Goal: Information Seeking & Learning: Learn about a topic

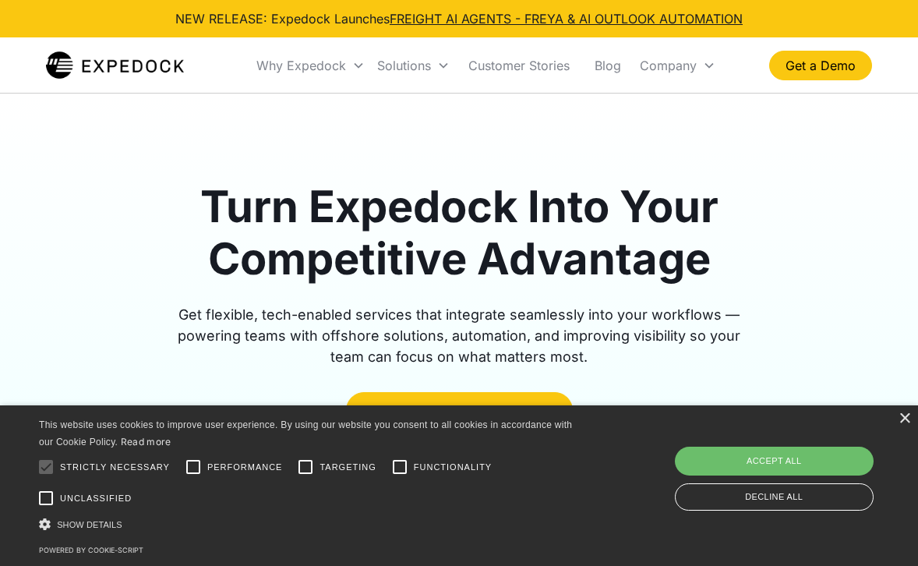
click at [912, 416] on div "× This website uses cookies to improve user experience. By using our website yo…" at bounding box center [459, 485] width 918 height 160
click at [909, 416] on div "×" at bounding box center [904, 419] width 12 height 12
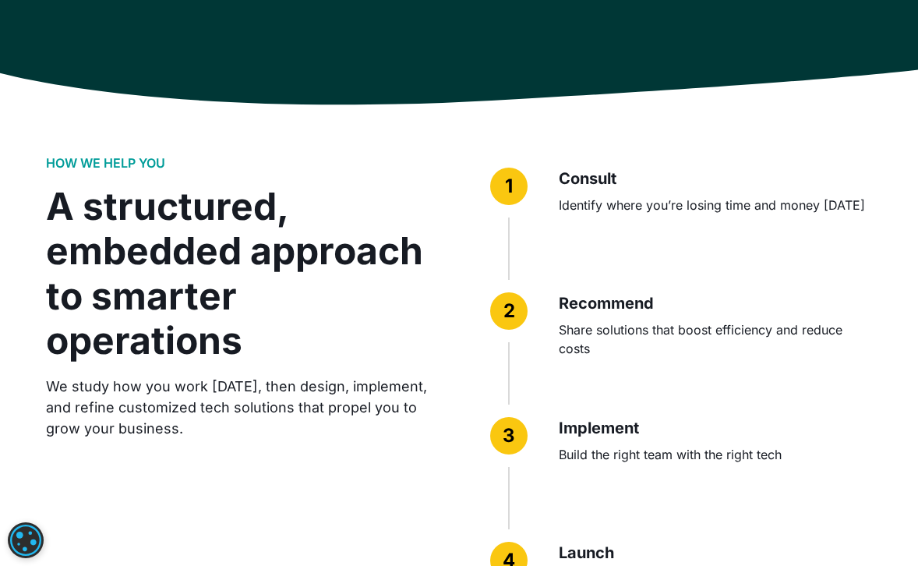
scroll to position [3896, 0]
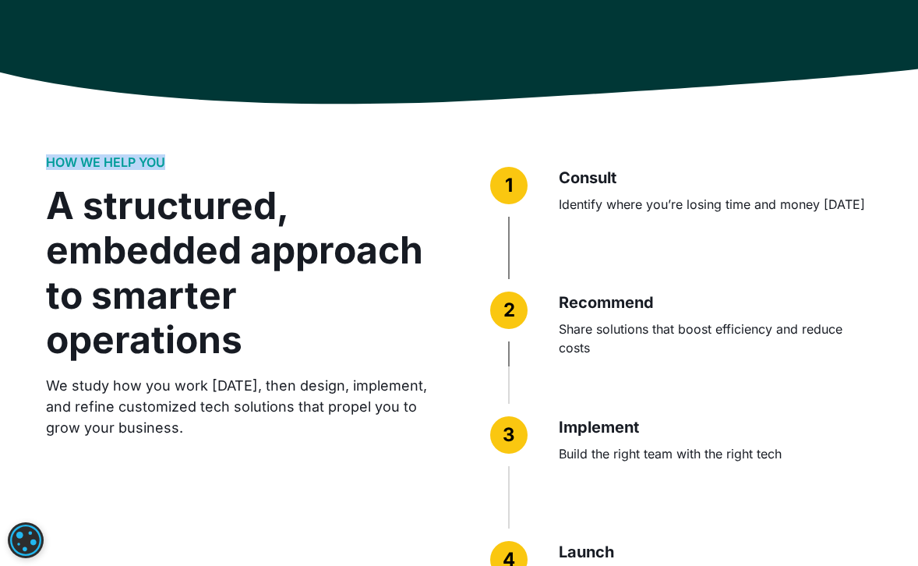
drag, startPoint x: 173, startPoint y: 130, endPoint x: 48, endPoint y: 128, distance: 125.5
click at [48, 154] on div "HOW WE HELP YOU A structured, embedded approach to smarter operations We study …" at bounding box center [237, 296] width 382 height 284
drag, startPoint x: 48, startPoint y: 128, endPoint x: 132, endPoint y: 129, distance: 84.9
click at [132, 155] on h2 "HOW WE HELP YOU" at bounding box center [105, 162] width 119 height 15
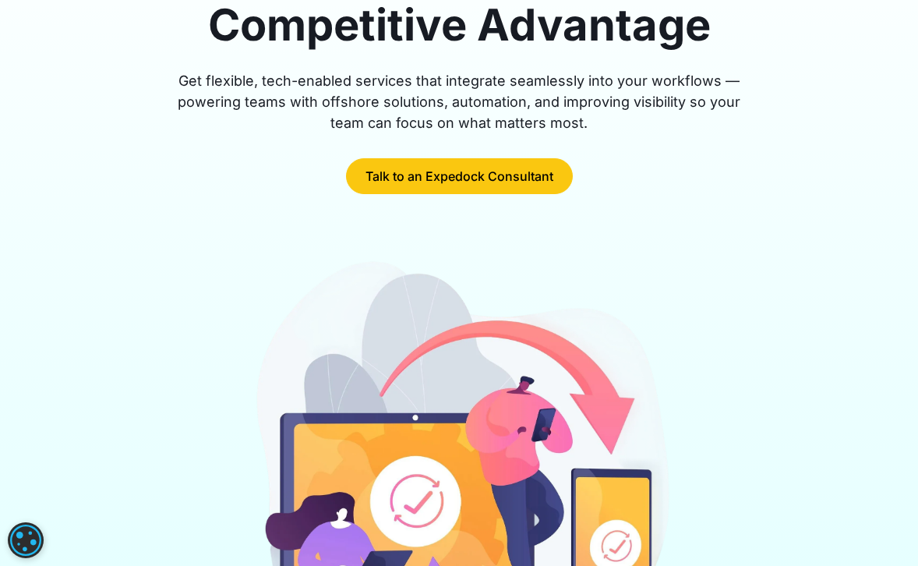
scroll to position [0, 0]
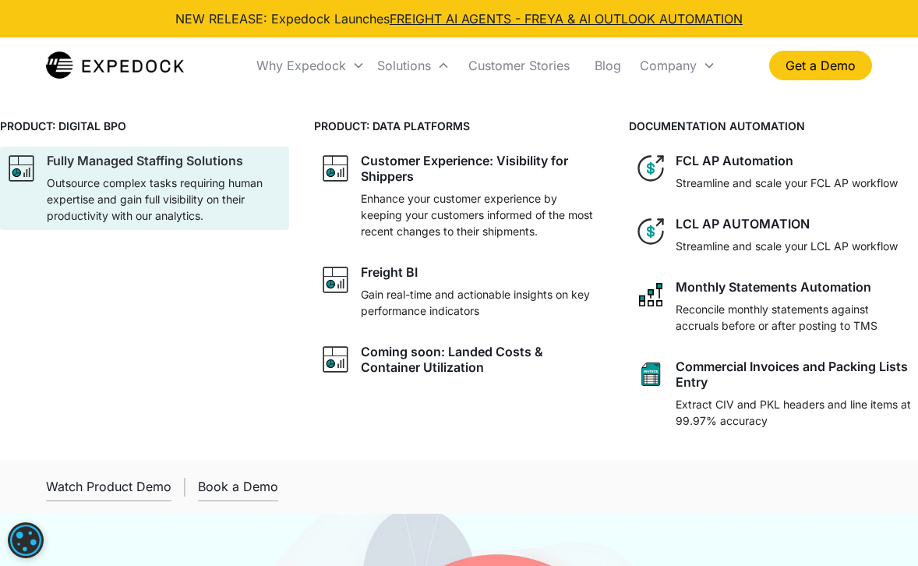
click at [167, 182] on p "Outsource complex tasks requiring human expertise and gain full visibility on t…" at bounding box center [165, 199] width 236 height 49
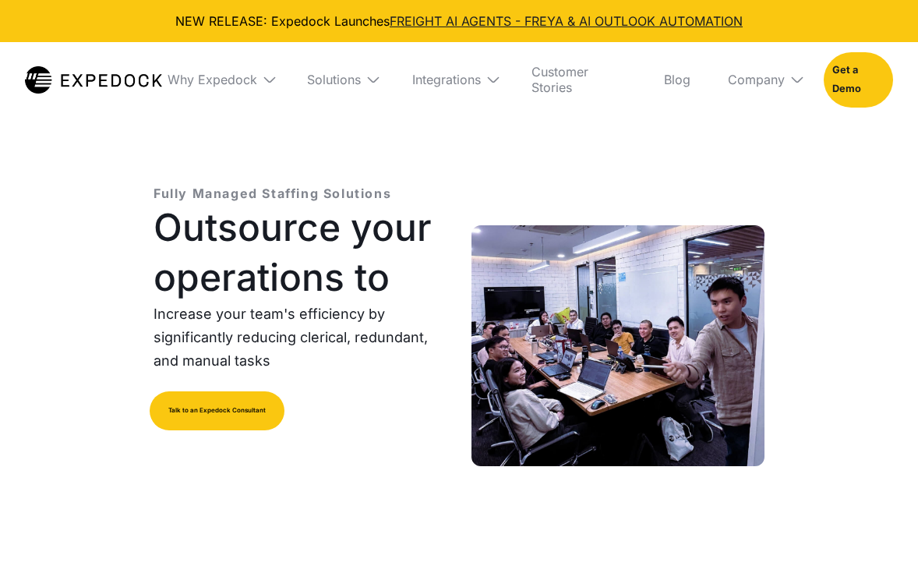
select select
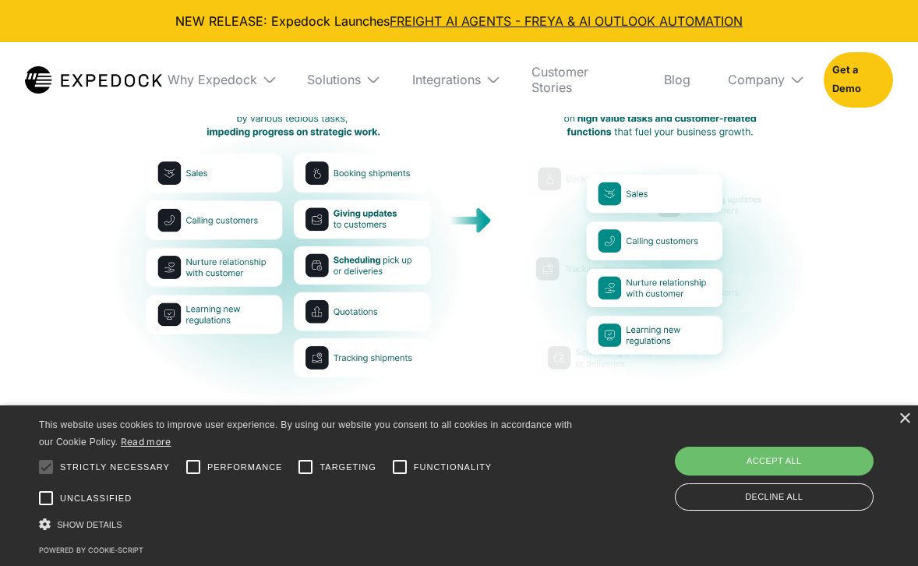
scroll to position [510, 0]
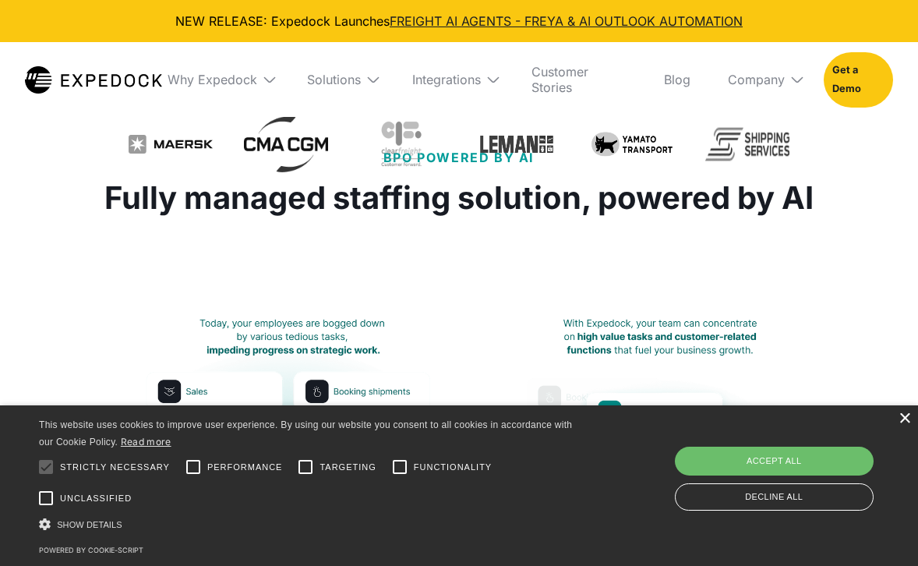
click at [908, 422] on div "×" at bounding box center [904, 419] width 12 height 12
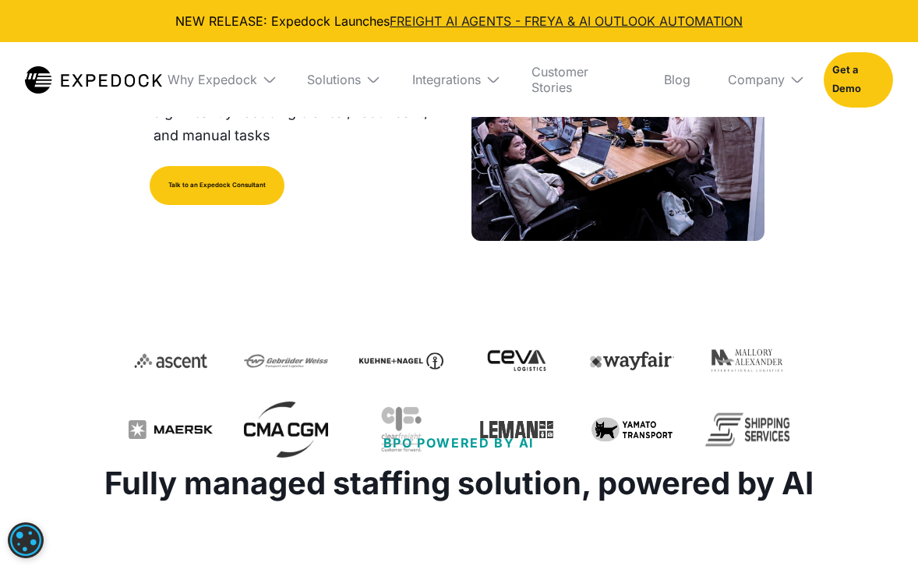
scroll to position [312, 0]
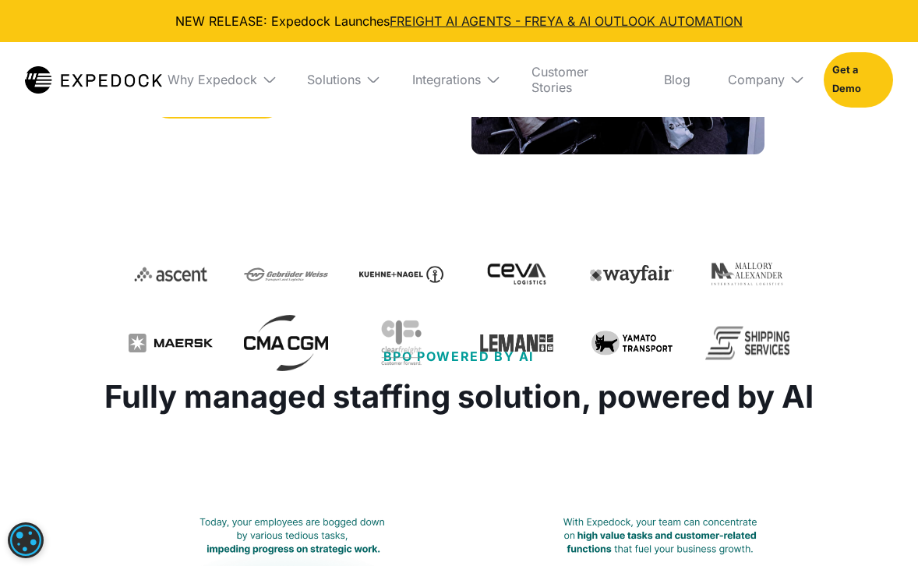
click at [103, 168] on div "Fully Managed Staffing Solutions Outsource your operations to Increase your tea…" at bounding box center [459, 74] width 918 height 546
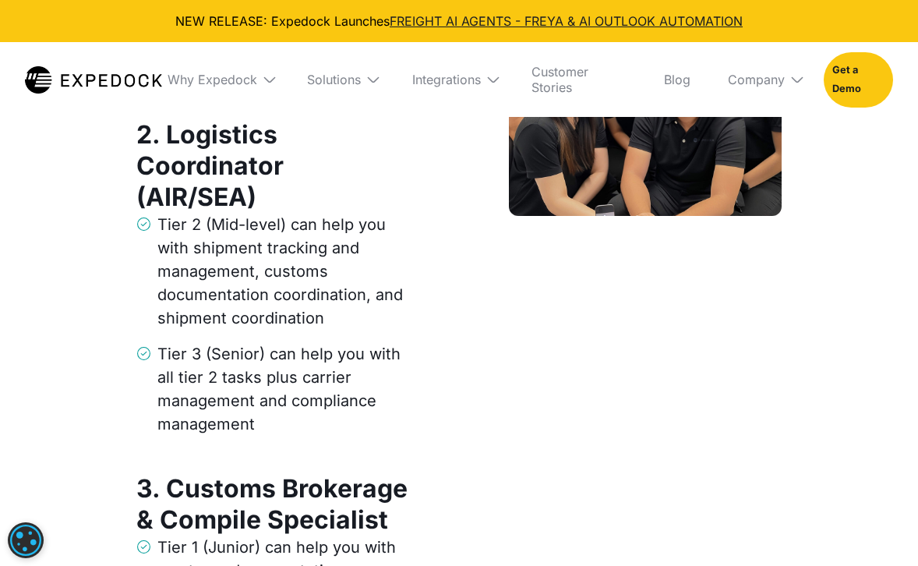
scroll to position [2493, 0]
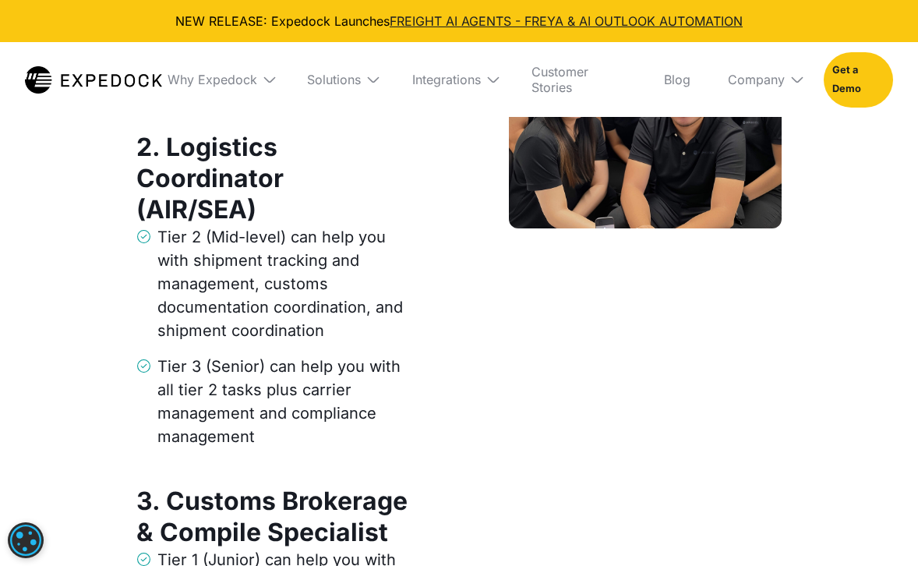
click at [196, 267] on div "Tier 2 (Mid-level) can help you with shipment tracking and management, customs …" at bounding box center [283, 283] width 252 height 117
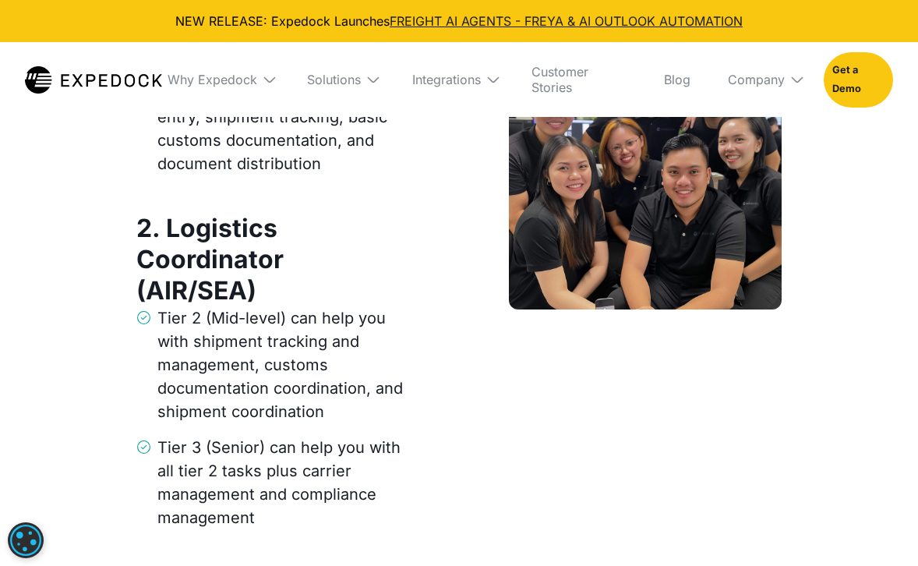
scroll to position [2415, 0]
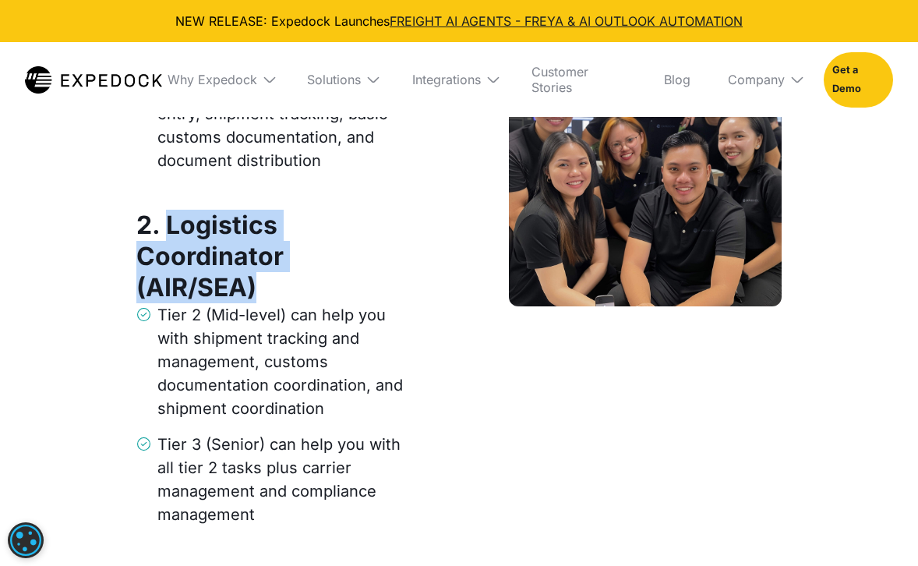
drag, startPoint x: 410, startPoint y: 255, endPoint x: 165, endPoint y: 221, distance: 246.9
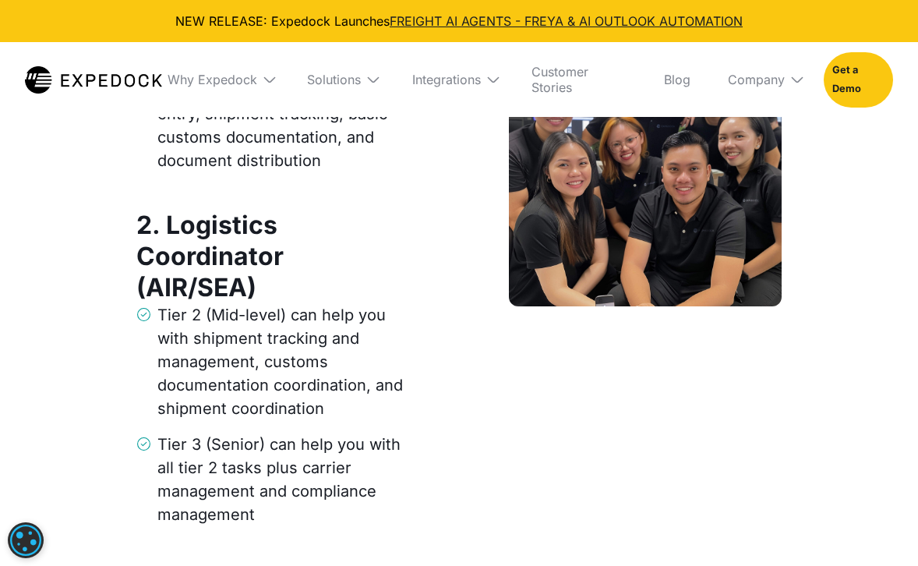
drag, startPoint x: 165, startPoint y: 221, endPoint x: 200, endPoint y: 302, distance: 88.3
click at [200, 303] on div "Tier 2 (Mid-level) can help you with shipment tracking and management, customs …" at bounding box center [283, 361] width 252 height 117
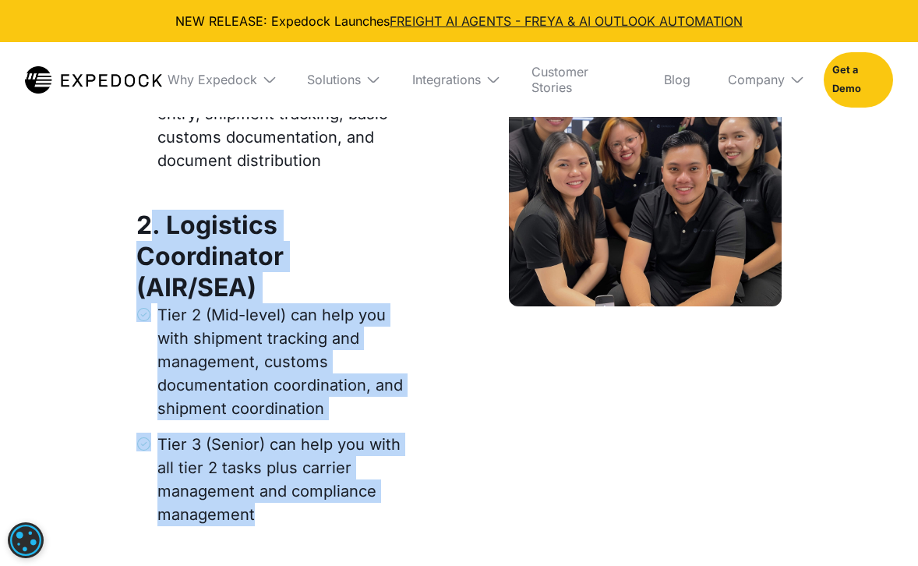
drag, startPoint x: 275, startPoint y: 478, endPoint x: 145, endPoint y: 224, distance: 285.4
click at [145, 224] on div "2. Logistics Coordinator (AIR/SEA) Tier 2 (Mid-level) can help you with shipmen…" at bounding box center [272, 374] width 273 height 329
drag, startPoint x: 145, startPoint y: 224, endPoint x: 212, endPoint y: 323, distance: 119.5
click at [212, 323] on div "Tier 2 (Mid-level) can help you with shipment tracking and management, customs …" at bounding box center [283, 361] width 252 height 117
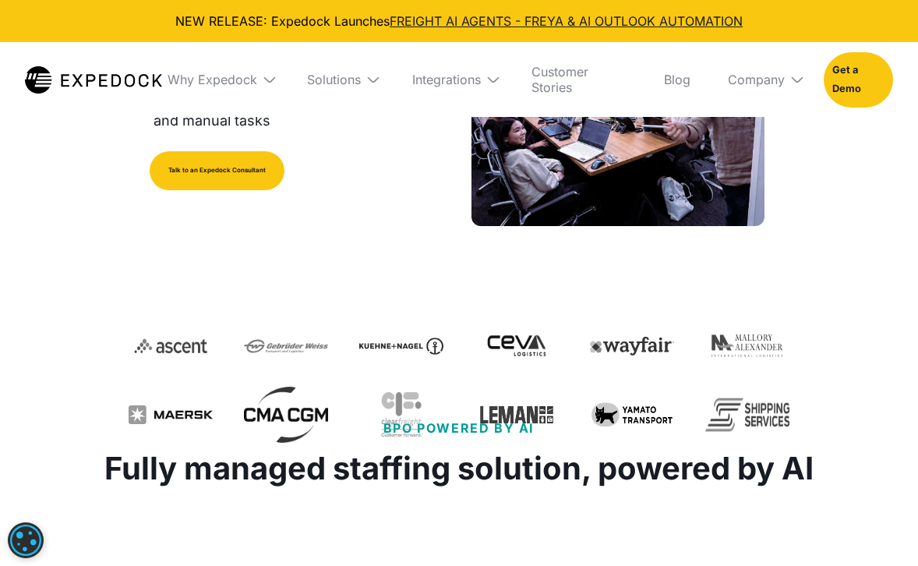
scroll to position [156, 0]
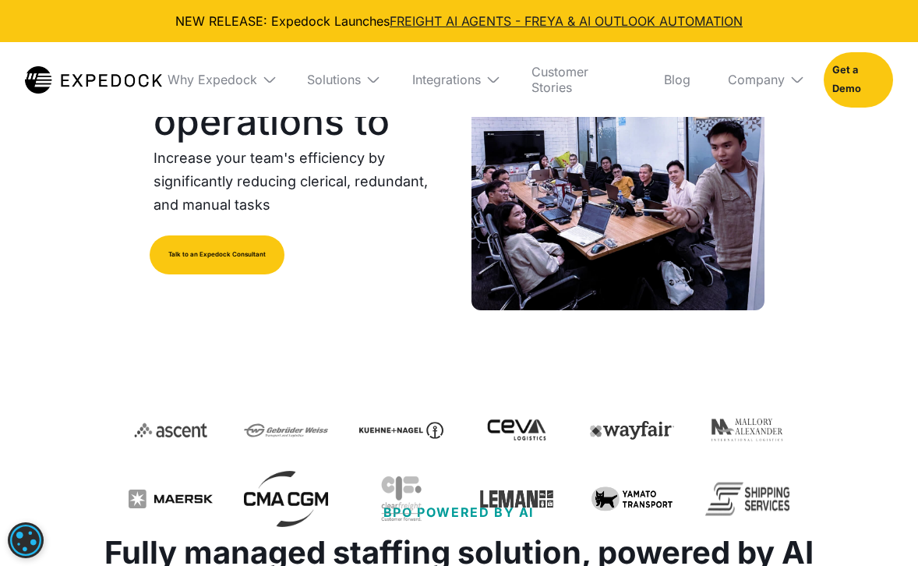
click at [106, 73] on img at bounding box center [93, 79] width 137 height 27
